Goal: Task Accomplishment & Management: Use online tool/utility

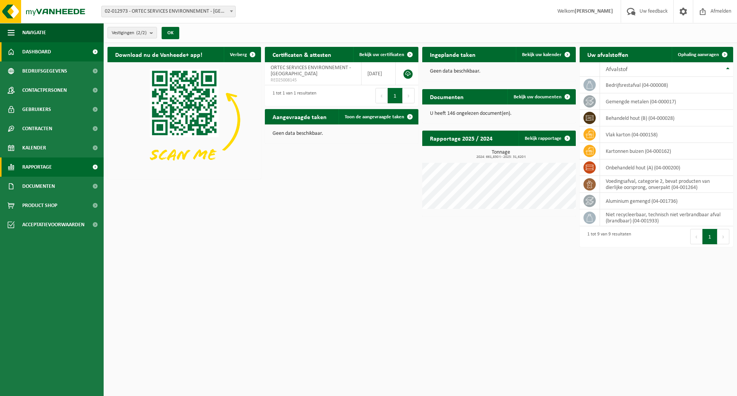
click at [17, 171] on link "Rapportage" at bounding box center [52, 166] width 104 height 19
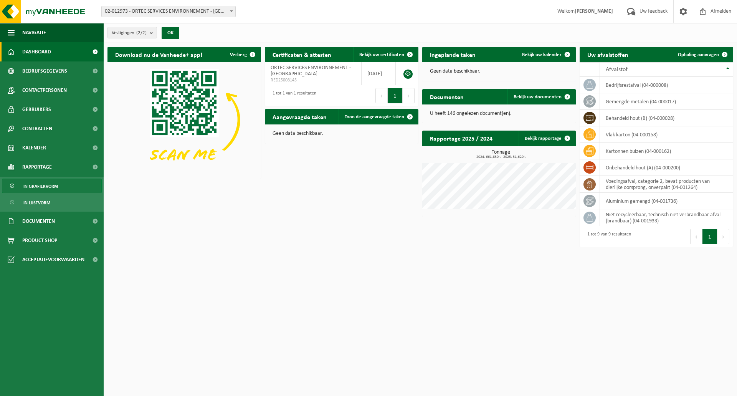
click at [35, 187] on span "In grafiekvorm" at bounding box center [40, 186] width 35 height 15
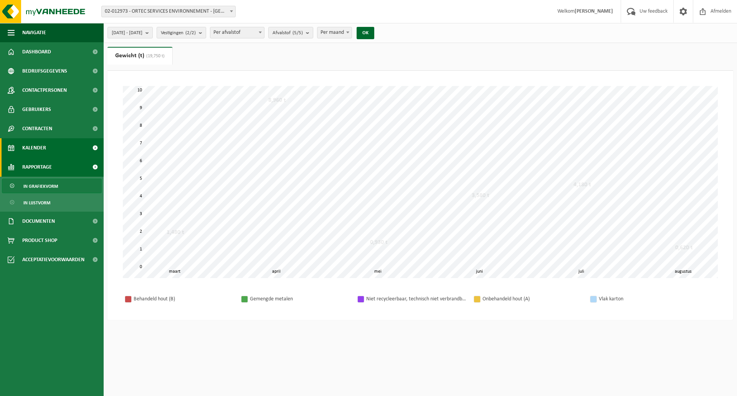
click at [35, 142] on span "Kalender" at bounding box center [34, 147] width 24 height 19
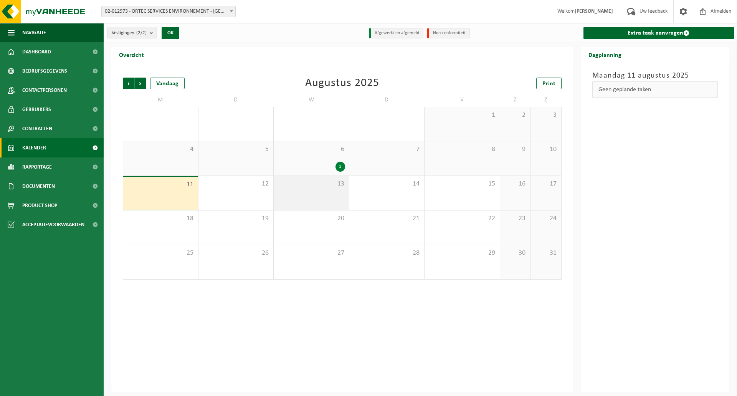
click at [319, 186] on span "13" at bounding box center [312, 184] width 68 height 8
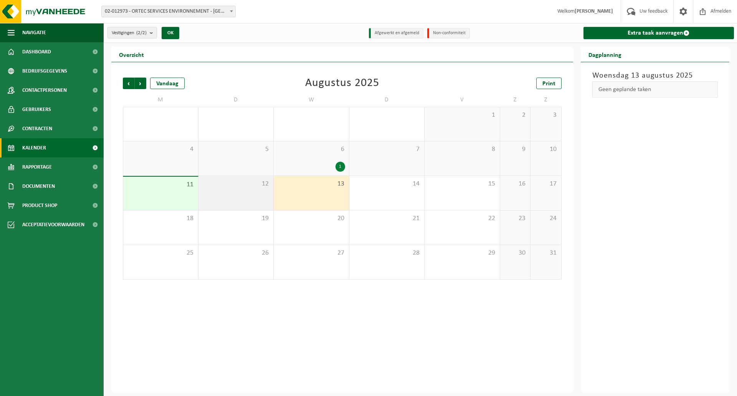
click at [239, 193] on div "12" at bounding box center [236, 193] width 75 height 34
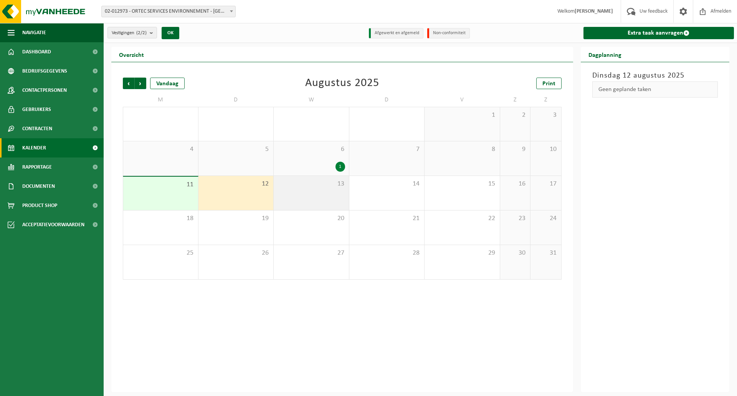
click at [331, 192] on div "13" at bounding box center [311, 193] width 75 height 34
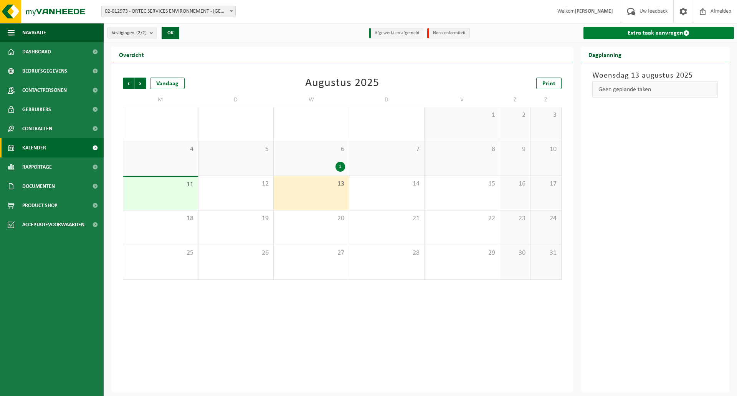
click at [652, 30] on link "Extra taak aanvragen" at bounding box center [659, 33] width 151 height 12
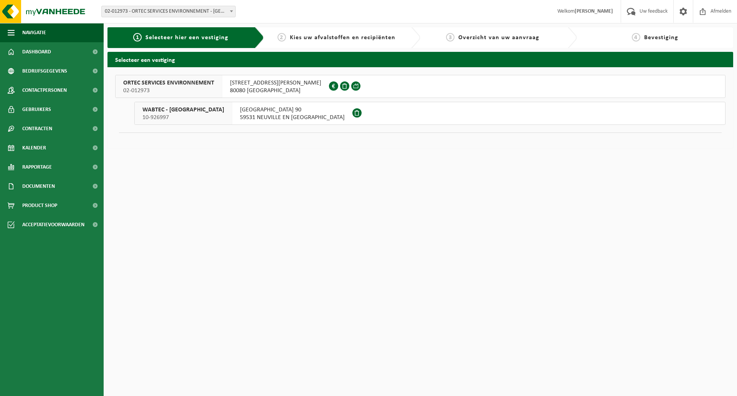
click at [353, 114] on span at bounding box center [357, 112] width 9 height 9
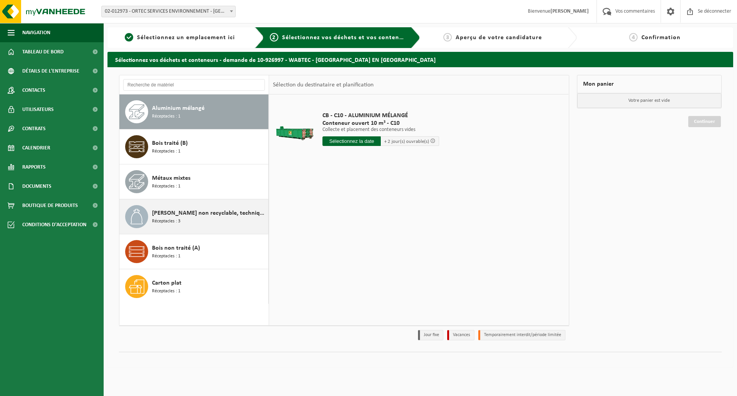
click at [186, 222] on div "Déchet non recyclable, techniquement incombustible (combustible) Réceptacles : 3" at bounding box center [209, 216] width 114 height 23
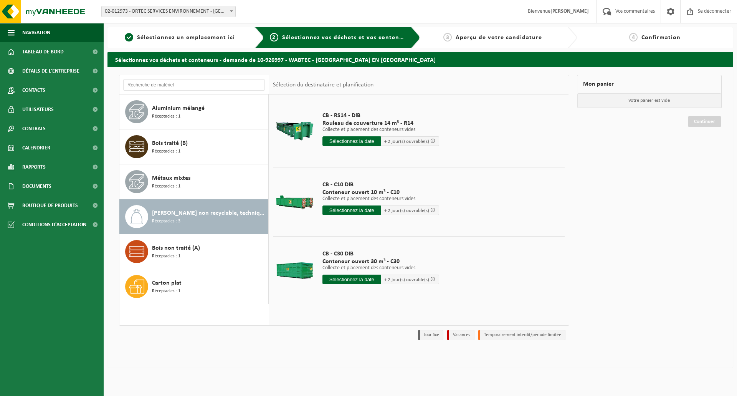
click at [343, 138] on input "text" at bounding box center [352, 141] width 58 height 10
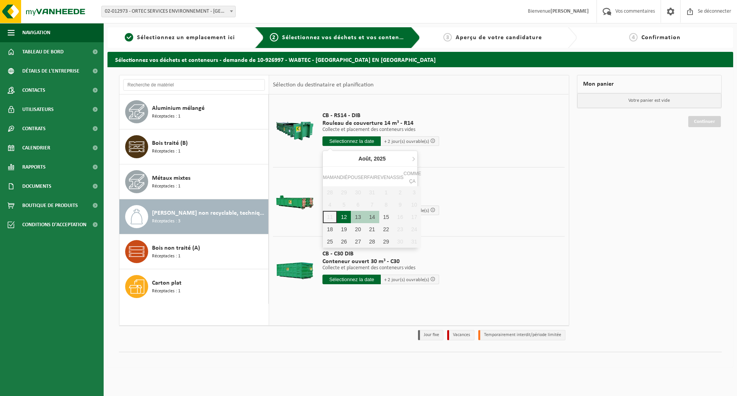
click at [342, 217] on font "12" at bounding box center [344, 217] width 6 height 6
type input "Van 2025-08-12"
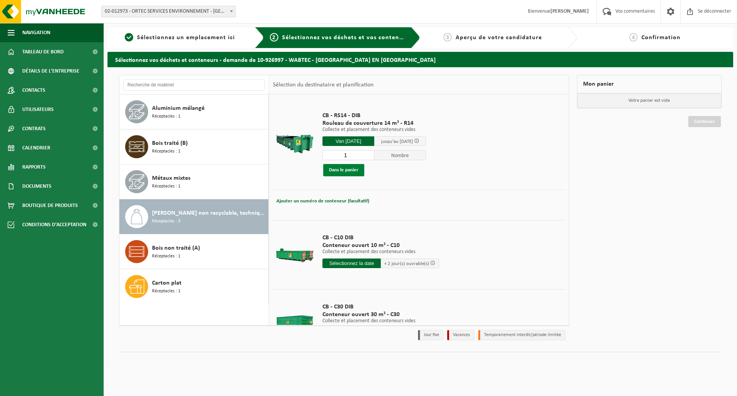
click at [347, 170] on font "Dans le panier" at bounding box center [344, 169] width 30 height 5
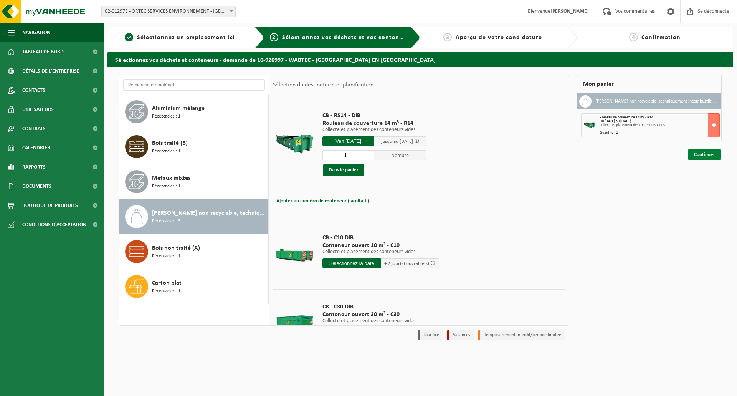
click at [707, 157] on font "Continuer" at bounding box center [704, 154] width 21 height 5
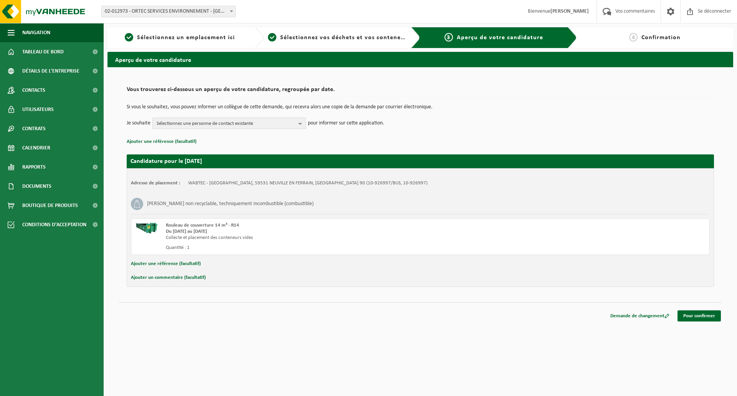
click at [226, 118] on span "Sélectionnez une personne de contact existante" at bounding box center [226, 124] width 139 height 12
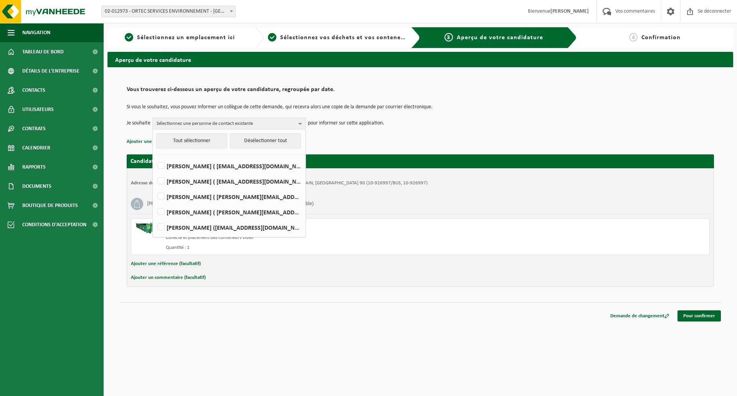
click at [489, 105] on p "Si vous le souhaitez, vous pouvez informer un collègue de cette demande, qui re…" at bounding box center [421, 106] width 588 height 5
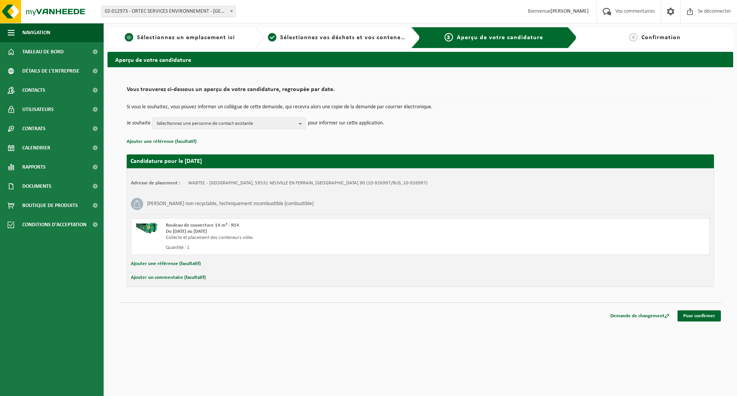
click at [201, 41] on font "Sélectionnez un emplacement ici" at bounding box center [186, 38] width 98 height 6
